Goal: Task Accomplishment & Management: Manage account settings

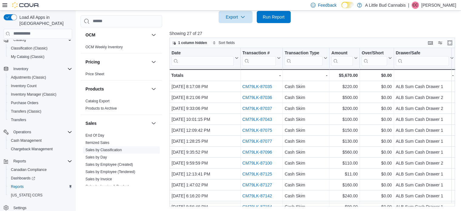
scroll to position [455, 0]
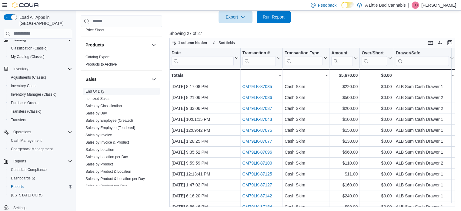
click at [109, 88] on span "End Of Day" at bounding box center [121, 91] width 77 height 7
click at [102, 89] on span "End Of Day" at bounding box center [94, 91] width 19 height 5
click at [101, 89] on link "End Of Day" at bounding box center [94, 91] width 19 height 4
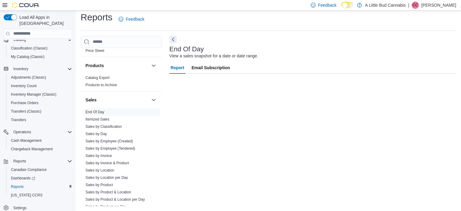
scroll to position [4, 0]
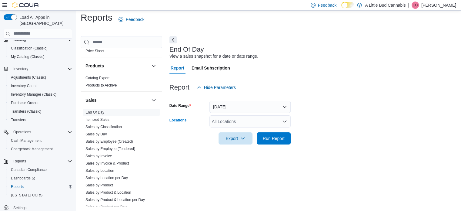
click at [248, 120] on div "All Locations" at bounding box center [249, 121] width 81 height 12
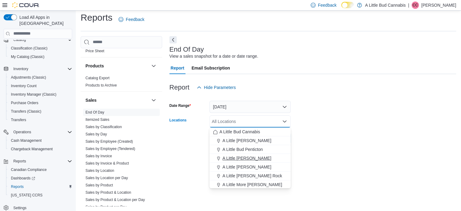
click at [266, 156] on span "A Little [PERSON_NAME]" at bounding box center [246, 158] width 49 height 6
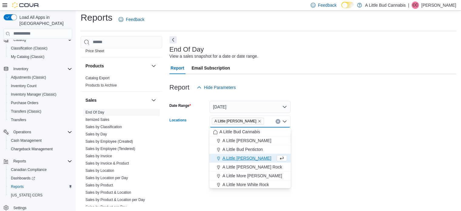
click at [324, 127] on div at bounding box center [312, 129] width 287 height 5
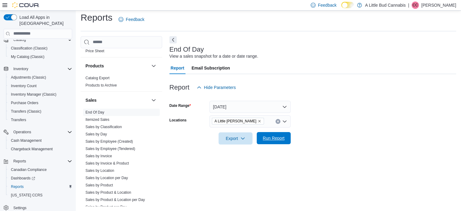
click at [279, 139] on span "Run Report" at bounding box center [274, 138] width 22 height 6
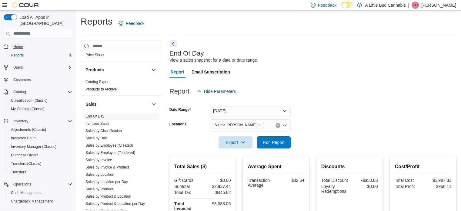
click at [17, 44] on span "Home" at bounding box center [18, 46] width 10 height 5
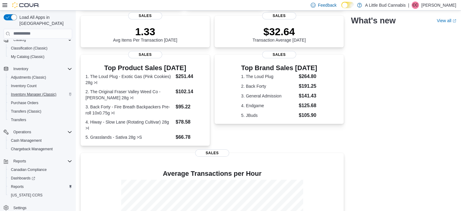
scroll to position [152, 0]
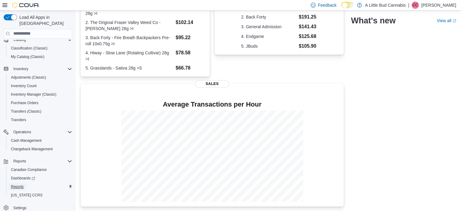
click at [25, 183] on link "Reports" at bounding box center [17, 186] width 18 height 7
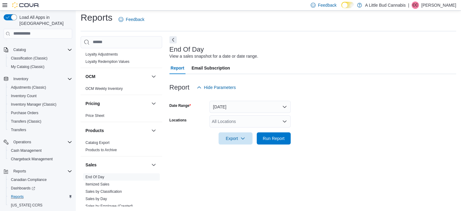
scroll to position [394, 0]
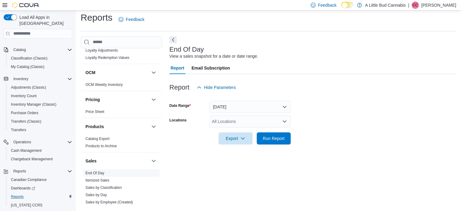
click at [95, 169] on span "End Of Day" at bounding box center [121, 172] width 77 height 7
click at [95, 171] on link "End Of Day" at bounding box center [94, 173] width 19 height 4
click at [276, 120] on div "All Locations" at bounding box center [249, 121] width 81 height 12
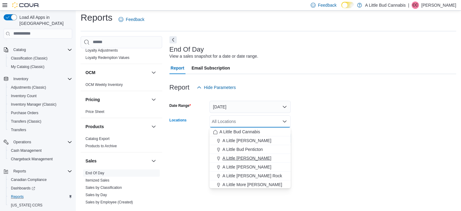
click at [270, 156] on div "A Little [PERSON_NAME]" at bounding box center [250, 158] width 74 height 6
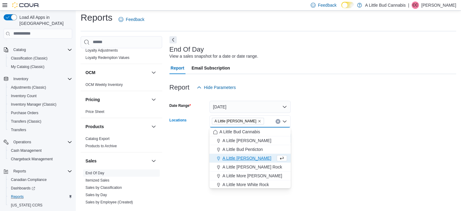
click at [309, 142] on form "Date Range [DATE] Locations A Little [PERSON_NAME] Combo box. Selected. A Littl…" at bounding box center [312, 118] width 287 height 51
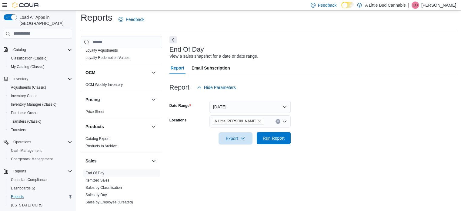
click at [277, 139] on span "Run Report" at bounding box center [274, 138] width 22 height 6
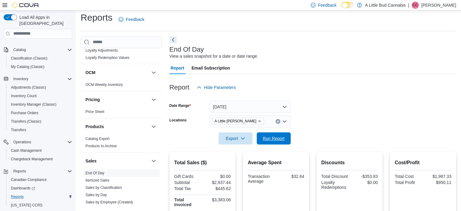
drag, startPoint x: 281, startPoint y: 135, endPoint x: 315, endPoint y: 116, distance: 39.0
click at [280, 135] on span "Run Report" at bounding box center [274, 138] width 22 height 6
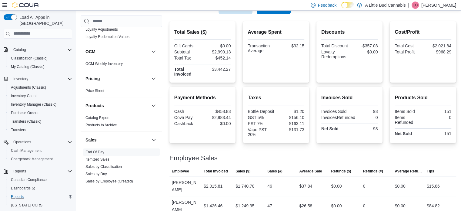
scroll to position [106, 0]
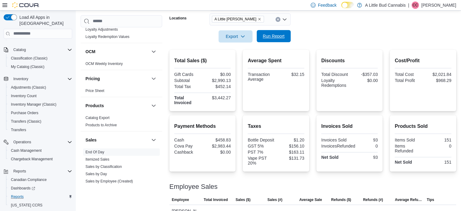
click at [272, 34] on span "Run Report" at bounding box center [274, 36] width 22 height 6
click at [315, 91] on div "Total Sales ($) Gift Cards $0.00 Subtotal $2,990.13 Total Tax $452.14 Total Inv…" at bounding box center [312, 80] width 287 height 61
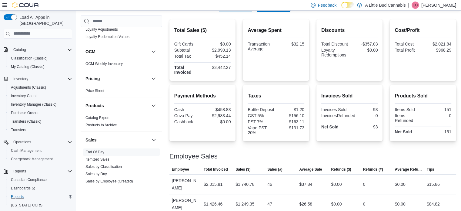
scroll to position [15, 0]
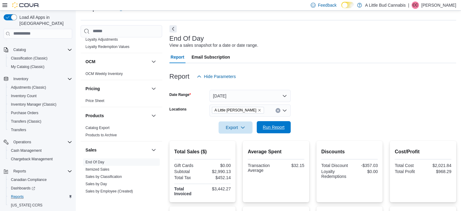
drag, startPoint x: 273, startPoint y: 131, endPoint x: 277, endPoint y: 70, distance: 60.8
click at [273, 130] on span "Run Report" at bounding box center [273, 127] width 27 height 12
drag, startPoint x: 283, startPoint y: 127, endPoint x: 335, endPoint y: 95, distance: 60.6
click at [283, 127] on span "Run Report" at bounding box center [274, 127] width 22 height 6
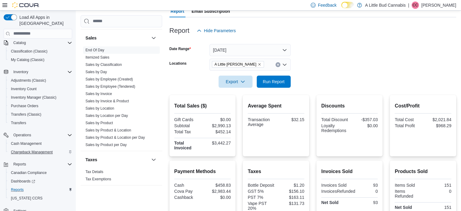
scroll to position [52, 0]
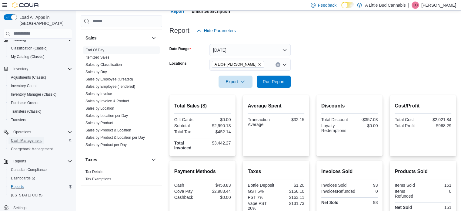
click at [20, 138] on span "Cash Management" at bounding box center [26, 140] width 31 height 5
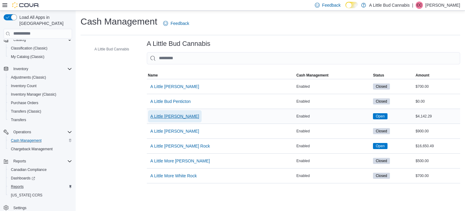
click at [185, 115] on span "A Little [PERSON_NAME]" at bounding box center [175, 116] width 49 height 6
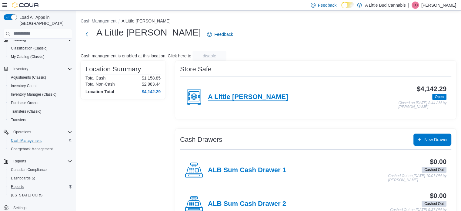
click at [259, 98] on h4 "A Little [PERSON_NAME]" at bounding box center [248, 97] width 80 height 8
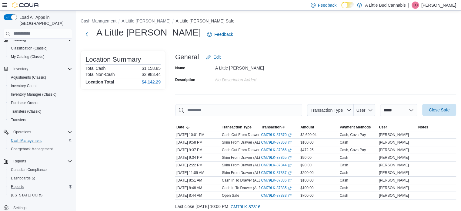
click at [450, 107] on span "Close Safe" at bounding box center [439, 110] width 27 height 12
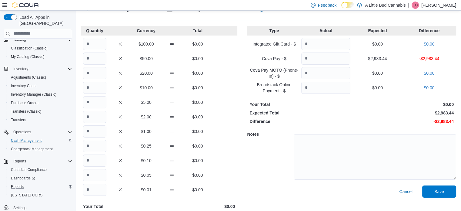
scroll to position [48, 0]
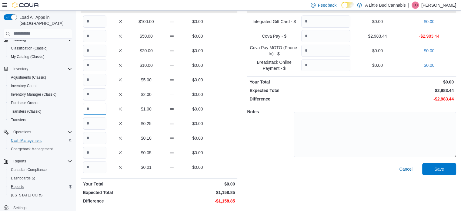
click at [95, 110] on input "Quantity" at bounding box center [94, 109] width 23 height 12
type input "****"
type input "**"
type input "*******"
click at [291, 190] on div "Cancel Save" at bounding box center [351, 184] width 209 height 43
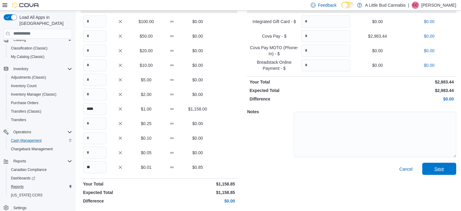
click at [444, 170] on span "Save" at bounding box center [439, 168] width 10 height 6
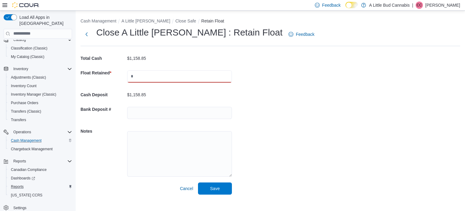
click at [184, 78] on input "text" at bounding box center [179, 76] width 105 height 12
type input "***"
click at [264, 180] on div "Cash Management A Little [PERSON_NAME] Close Safe Retain Float Close A Little […" at bounding box center [271, 105] width 390 height 188
click at [213, 185] on span "Save" at bounding box center [215, 188] width 27 height 12
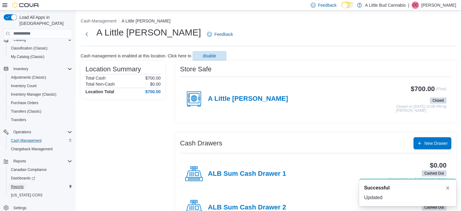
click at [12, 184] on span "Reports" at bounding box center [17, 186] width 13 height 5
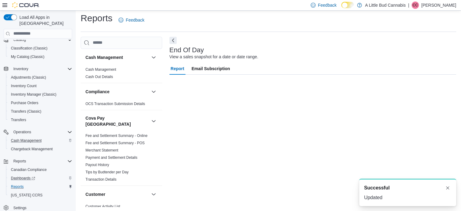
scroll to position [4, 0]
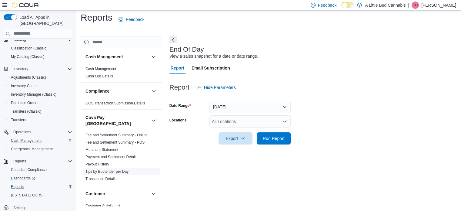
drag, startPoint x: 118, startPoint y: 165, endPoint x: 122, endPoint y: 165, distance: 3.6
click at [118, 169] on link "Tips by Budtender per Day" at bounding box center [106, 171] width 43 height 4
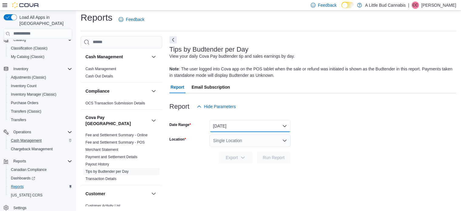
click at [271, 130] on button "[DATE]" at bounding box center [249, 126] width 81 height 12
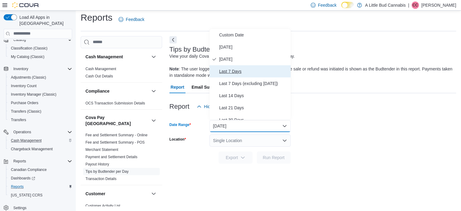
click at [248, 71] on span "Last 7 Days" at bounding box center [253, 71] width 69 height 7
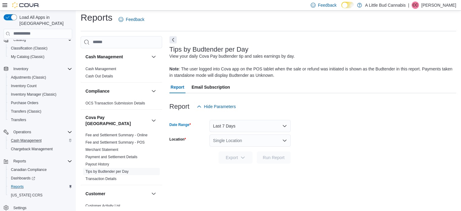
click at [250, 141] on div "Single Location" at bounding box center [249, 140] width 81 height 12
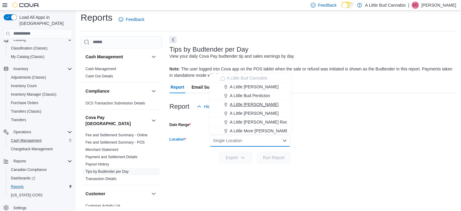
click at [259, 103] on span "A Little [PERSON_NAME]" at bounding box center [254, 104] width 49 height 6
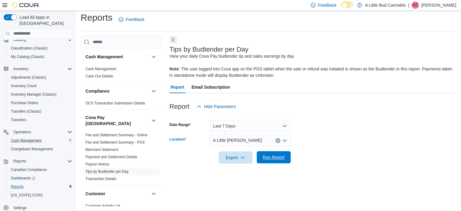
click at [287, 158] on span "Run Report" at bounding box center [273, 157] width 27 height 12
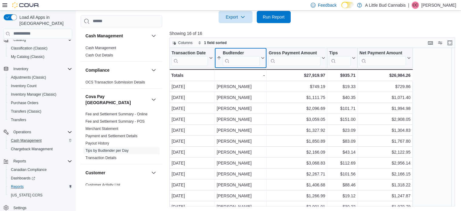
click at [248, 59] on input "search" at bounding box center [241, 61] width 37 height 10
type input "*"
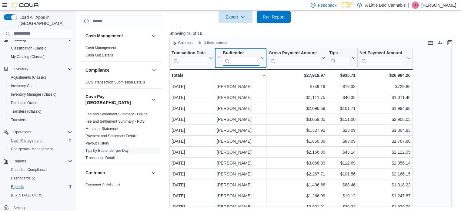
type input "*"
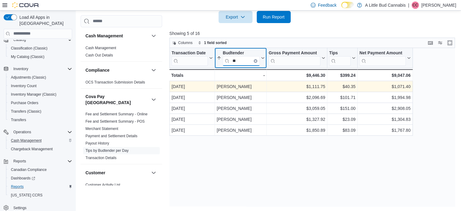
type input "*"
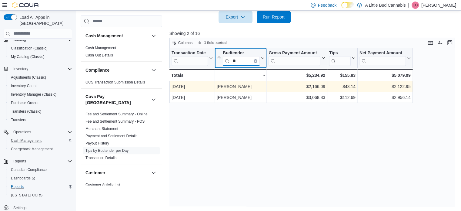
type input "*"
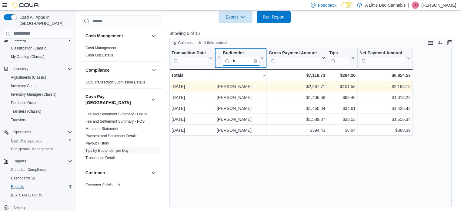
type input "**"
